Goal: Information Seeking & Learning: Understand process/instructions

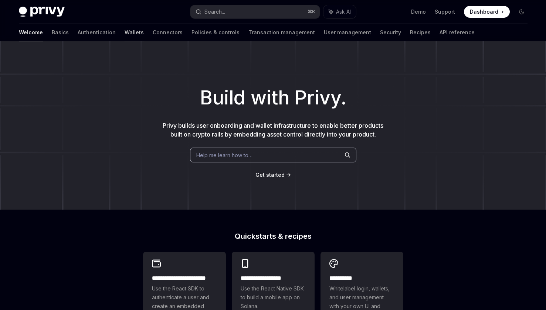
click at [125, 34] on link "Wallets" at bounding box center [134, 33] width 19 height 18
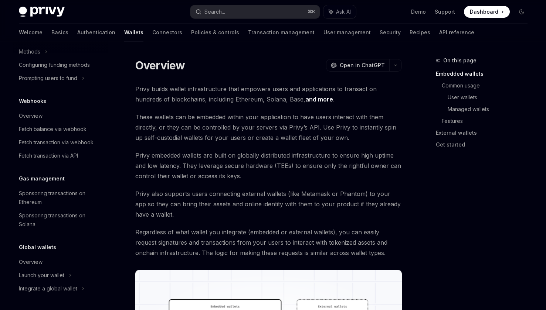
scroll to position [55, 0]
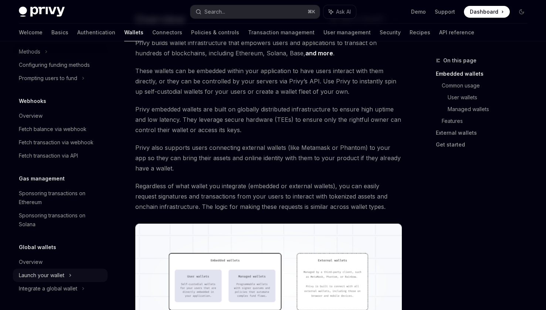
click at [64, 280] on div "Launch your wallet" at bounding box center [60, 275] width 95 height 13
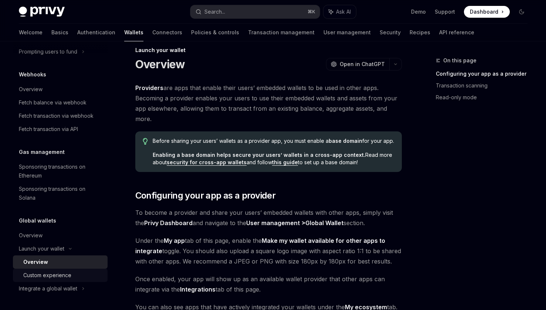
scroll to position [11, 0]
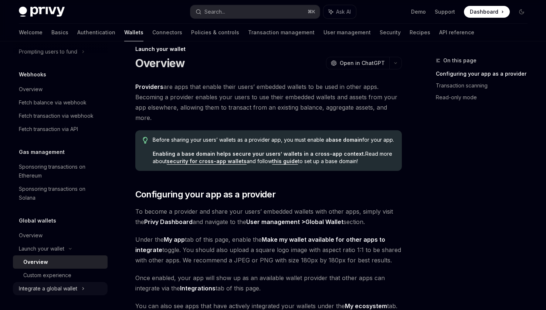
click at [66, 287] on div "Integrate a global wallet" at bounding box center [48, 289] width 58 height 9
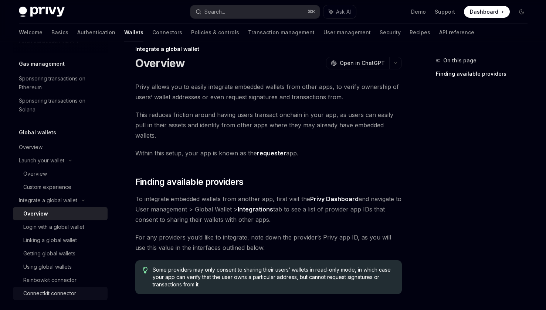
scroll to position [449, 0]
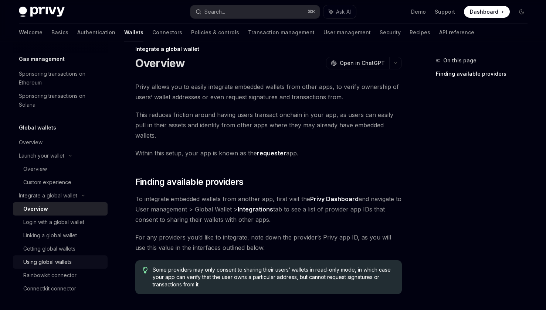
click at [59, 261] on div "Using global wallets" at bounding box center [47, 262] width 48 height 9
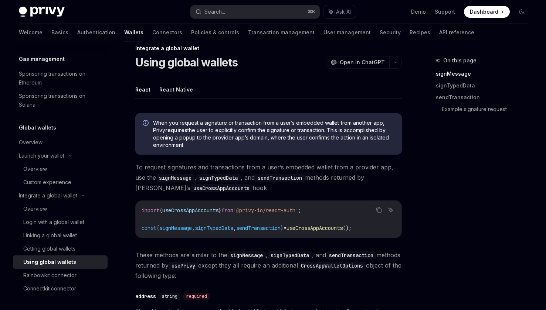
scroll to position [13, 0]
click at [326, 207] on code "import { useCrossAppAccounts } from '@privy-io/react-auth' ; const { signMessag…" at bounding box center [269, 218] width 254 height 27
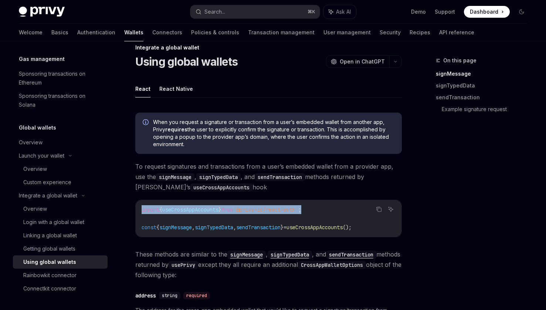
drag, startPoint x: 322, startPoint y: 208, endPoint x: 129, endPoint y: 197, distance: 193.9
copy span "import { useCrossAppAccounts } from '@privy-io/react-auth' ;"
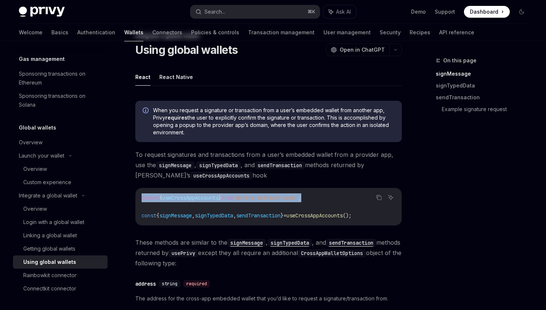
scroll to position [27, 0]
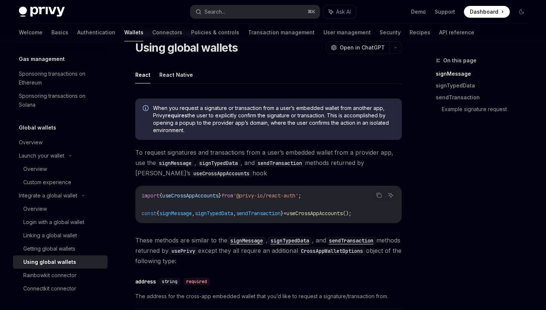
click at [146, 212] on span "const" at bounding box center [149, 213] width 15 height 7
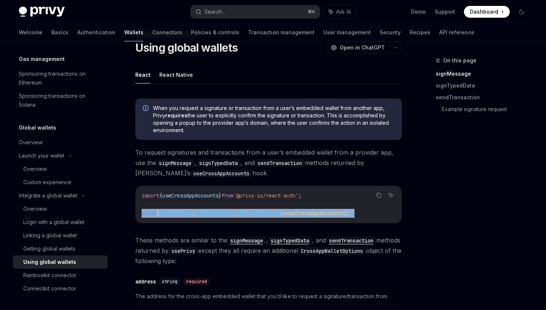
drag, startPoint x: 146, startPoint y: 212, endPoint x: 388, endPoint y: 213, distance: 242.0
click at [388, 213] on code "import { useCrossAppAccounts } from '@privy-io/react-auth' ; const { signMessag…" at bounding box center [269, 204] width 254 height 27
copy code "const { signMessage , signTypedData , sendTransaction } = useCrossAppAccounts (…"
click at [65, 223] on div "Login with a global wallet" at bounding box center [53, 222] width 61 height 9
type textarea "*"
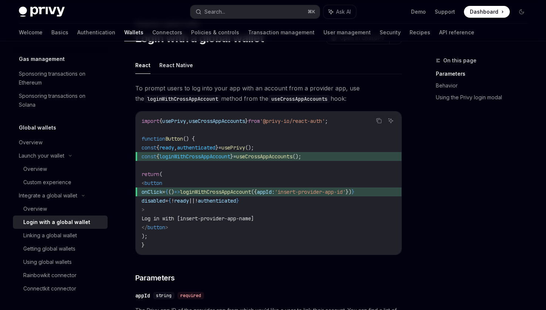
scroll to position [16, 0]
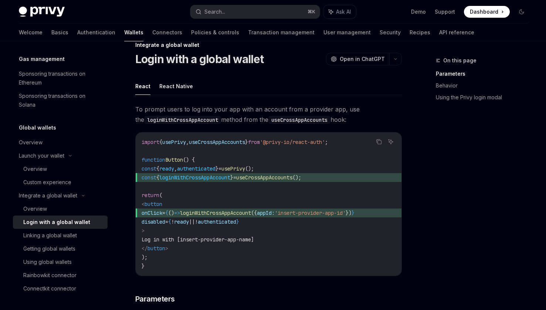
drag, startPoint x: 322, startPoint y: 187, endPoint x: 336, endPoint y: 180, distance: 15.4
click at [322, 186] on code "import { usePrivy , useCrossAppAccounts } from '@privy-io/react-auth' ; functio…" at bounding box center [269, 204] width 254 height 133
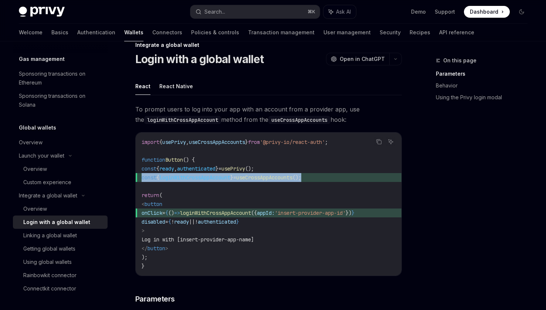
drag, startPoint x: 336, startPoint y: 180, endPoint x: 130, endPoint y: 178, distance: 206.2
copy span "const { loginWithCrossAppAccount } = useCrossAppAccounts ();"
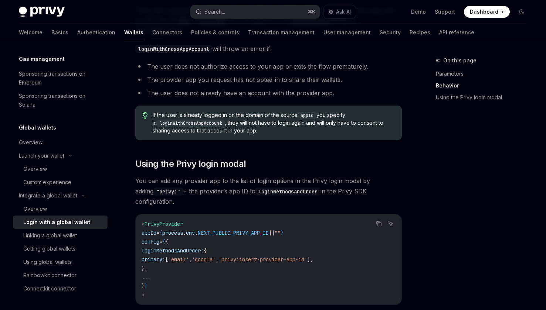
scroll to position [424, 0]
click at [204, 257] on code "< PrivyProvider appId = { process . env . NEXT_PUBLIC_PRIVY_APP_ID || "" } conf…" at bounding box center [269, 259] width 254 height 80
drag, startPoint x: 168, startPoint y: 259, endPoint x: 154, endPoint y: 239, distance: 24.4
click at [154, 239] on code "< PrivyProvider appId = { process . env . NEXT_PUBLIC_PRIVY_APP_ID || "" } conf…" at bounding box center [269, 259] width 254 height 80
copy code "loginMethodsAndOrder: { primary: [ 'email' , 'google' , 'privy:insert-provider-…"
